Goal: Information Seeking & Learning: Learn about a topic

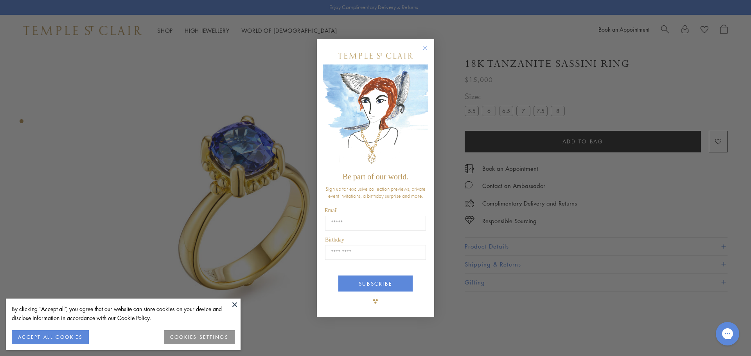
click at [427, 48] on circle "Close dialog" at bounding box center [425, 47] width 9 height 9
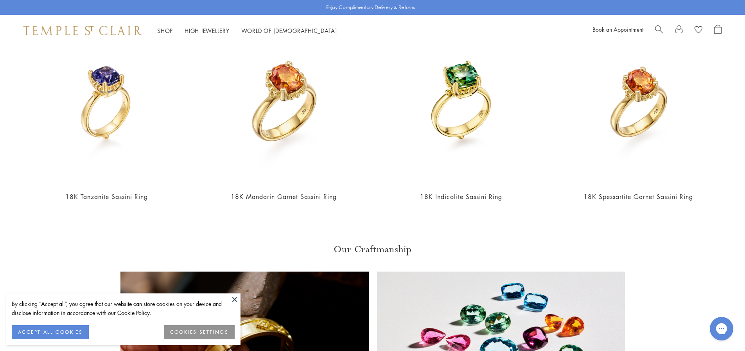
scroll to position [479, 0]
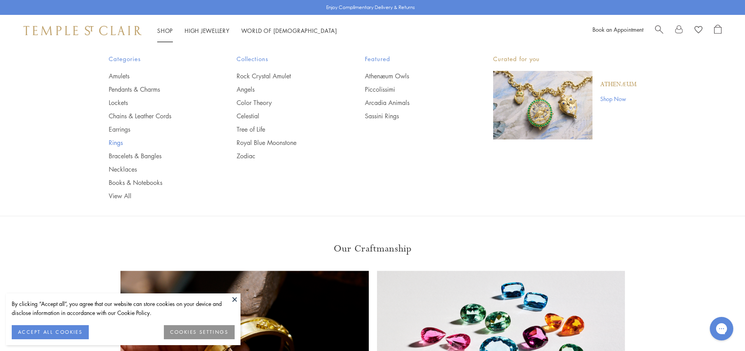
click at [116, 143] on link "Rings" at bounding box center [157, 142] width 97 height 9
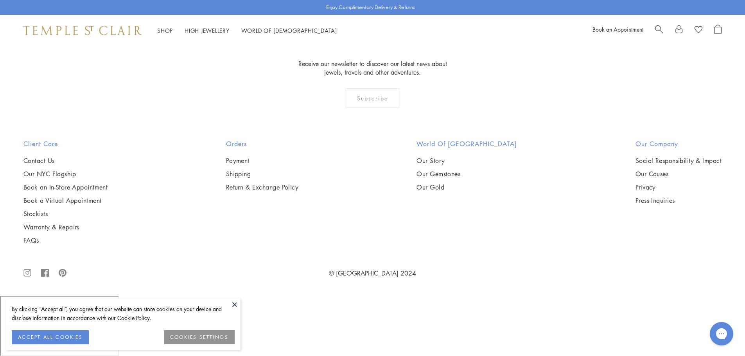
scroll to position [1495, 0]
click at [0, 0] on img at bounding box center [0, 0] width 0 height 0
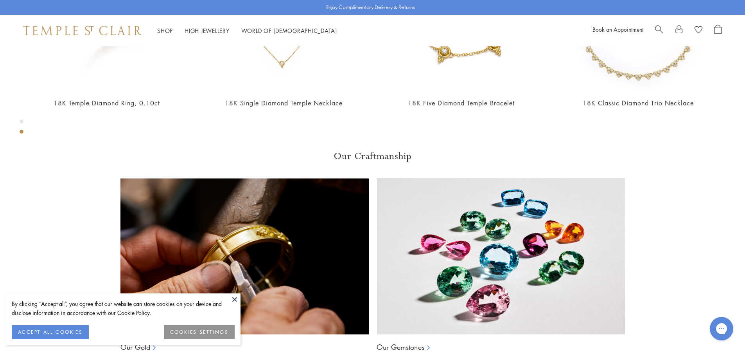
scroll to position [570, 0]
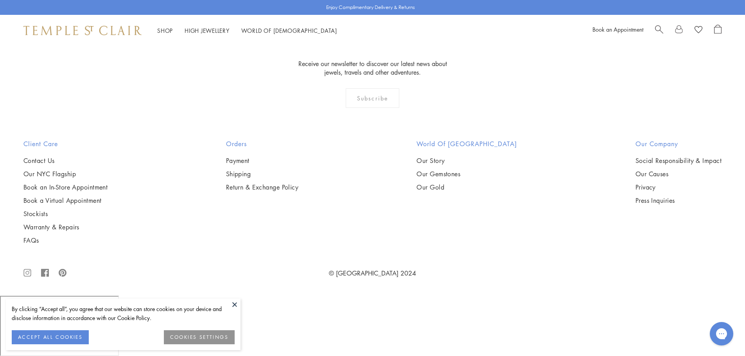
scroll to position [1811, 0]
click at [0, 0] on img at bounding box center [0, 0] width 0 height 0
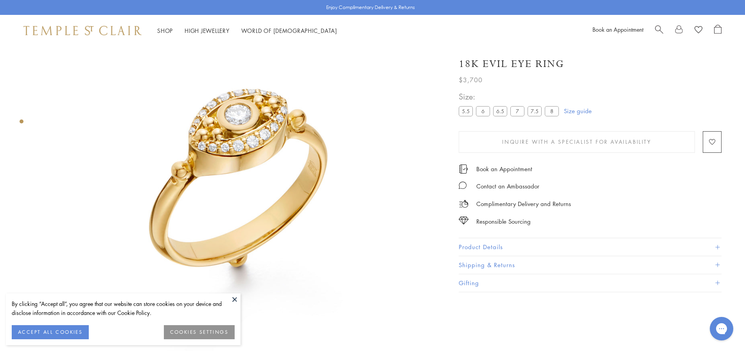
scroll to position [73, 0]
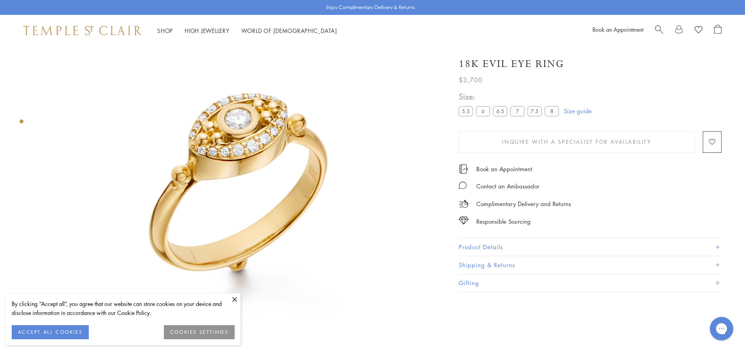
click at [493, 245] on button "Product Details" at bounding box center [590, 247] width 263 height 18
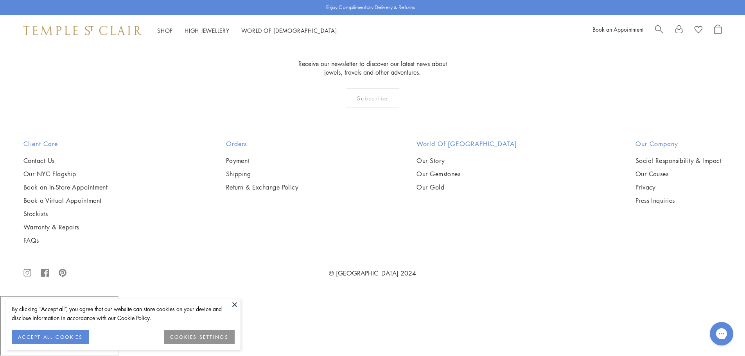
scroll to position [4417, 0]
